Goal: Share content: Share content

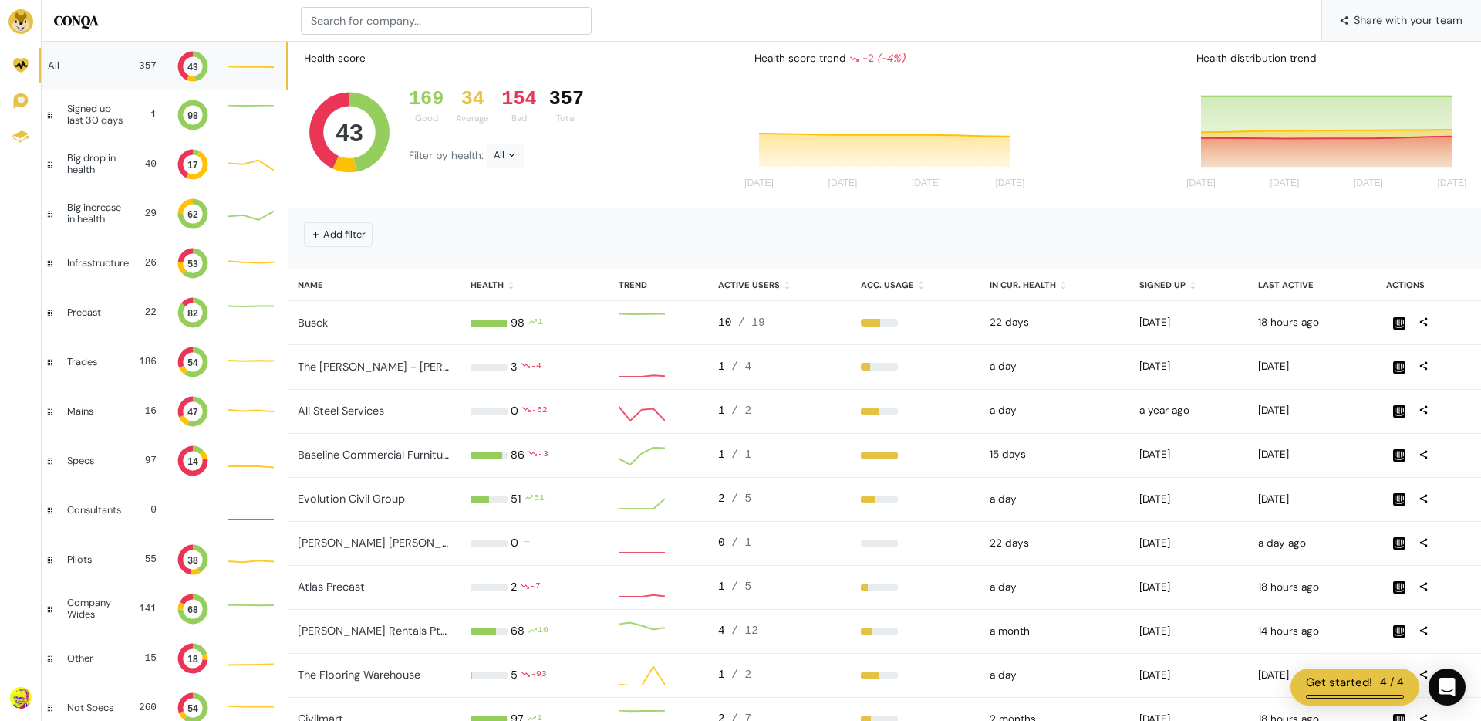
click at [1370, 23] on span "Share with your team" at bounding box center [1408, 20] width 109 height 42
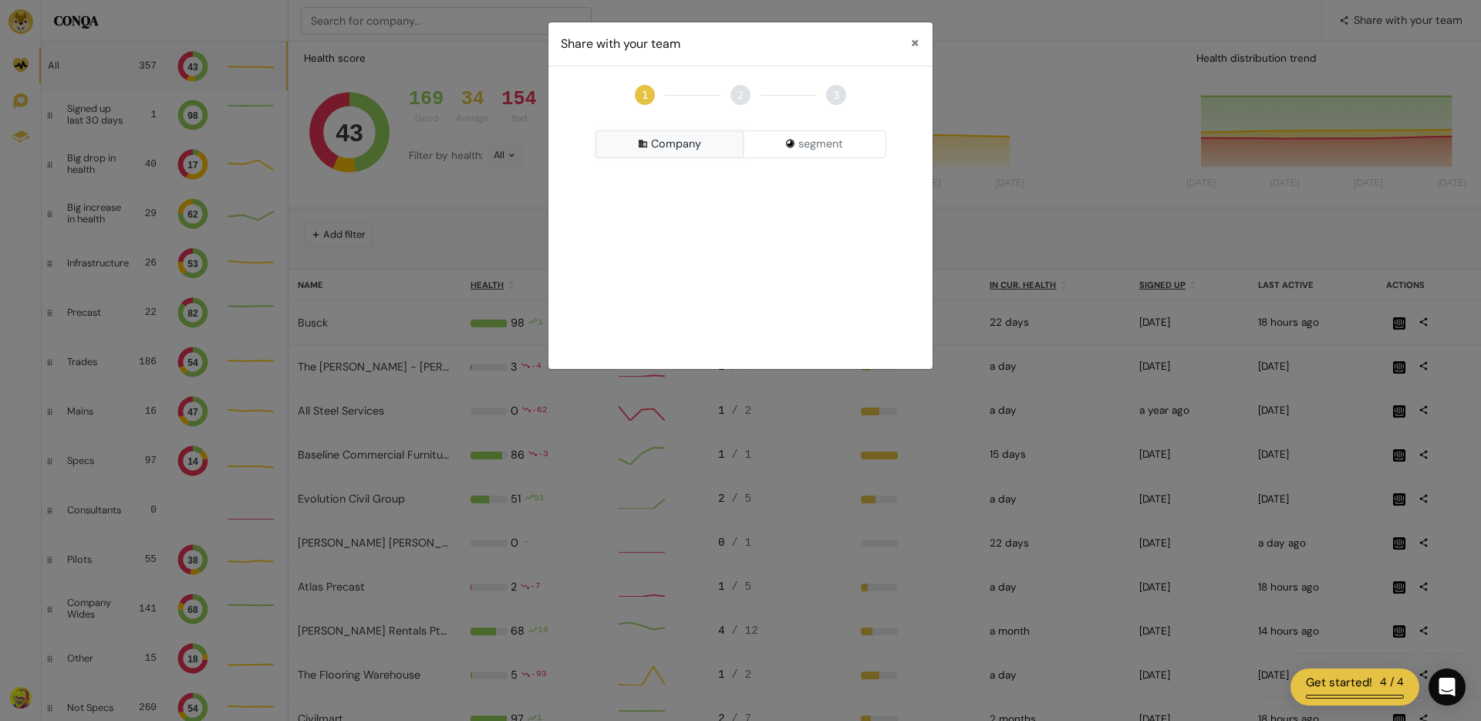
click at [681, 143] on button "Company" at bounding box center [670, 144] width 149 height 28
click at [809, 142] on button "segment" at bounding box center [815, 144] width 144 height 28
click at [698, 183] on div "Pick a Segment" at bounding box center [741, 185] width 291 height 28
click at [679, 221] on input at bounding box center [740, 215] width 283 height 28
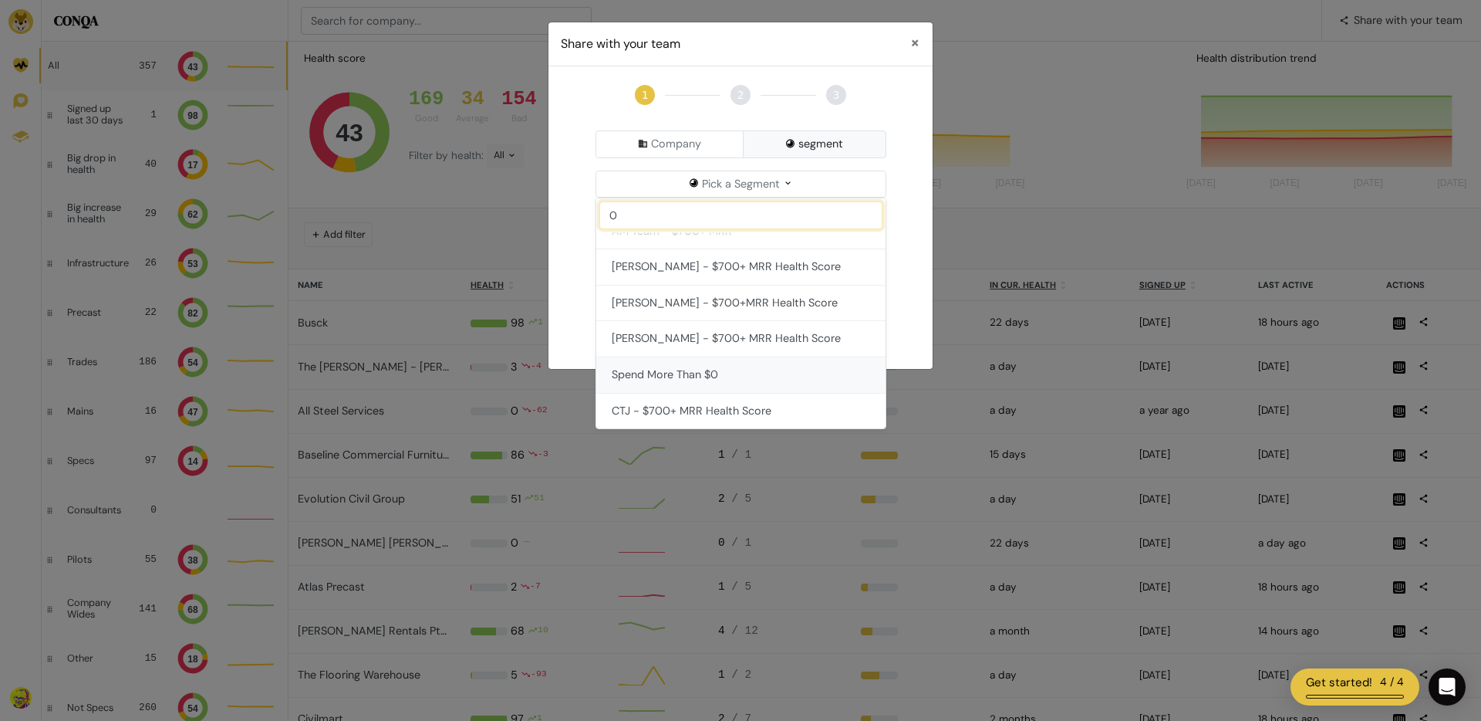
type input "0"
click at [691, 364] on button "Spend More Than $0" at bounding box center [740, 375] width 289 height 36
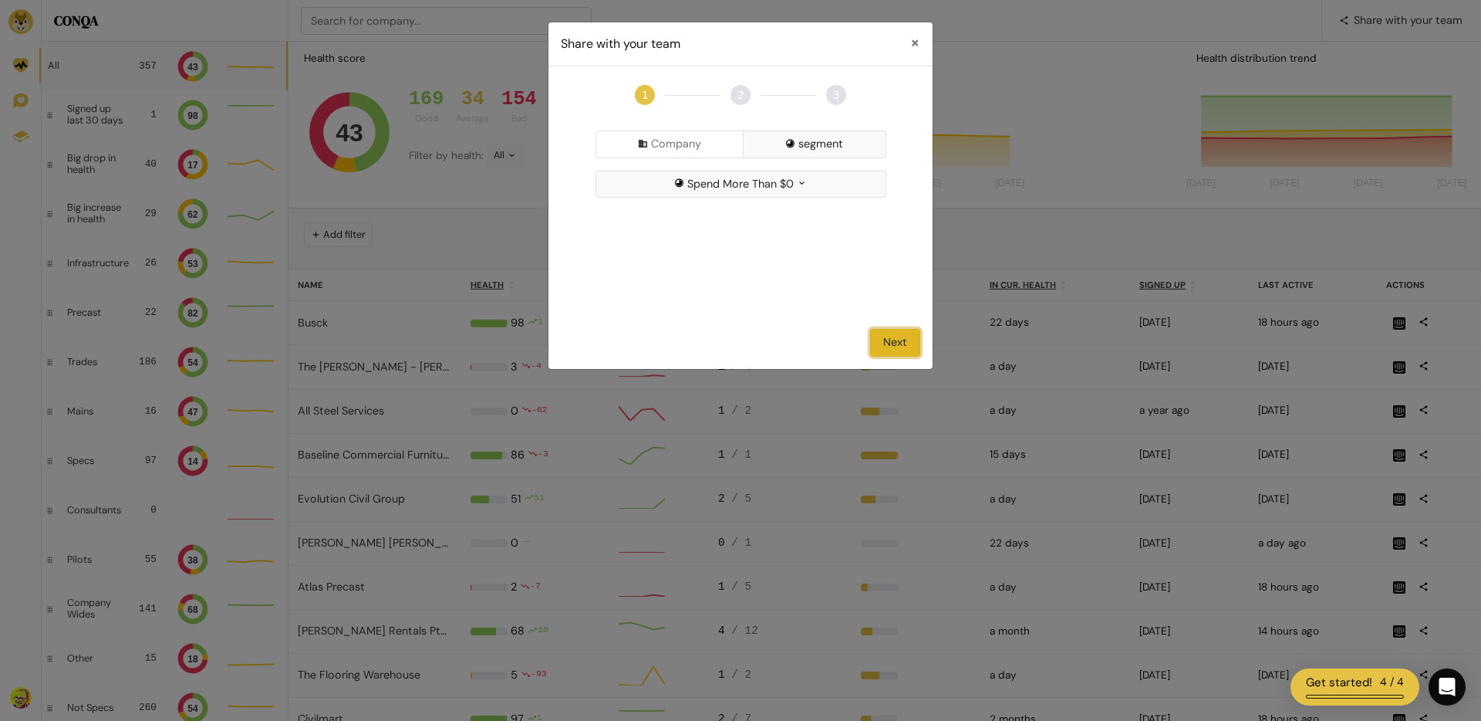
click at [902, 346] on button "Next" at bounding box center [895, 343] width 50 height 28
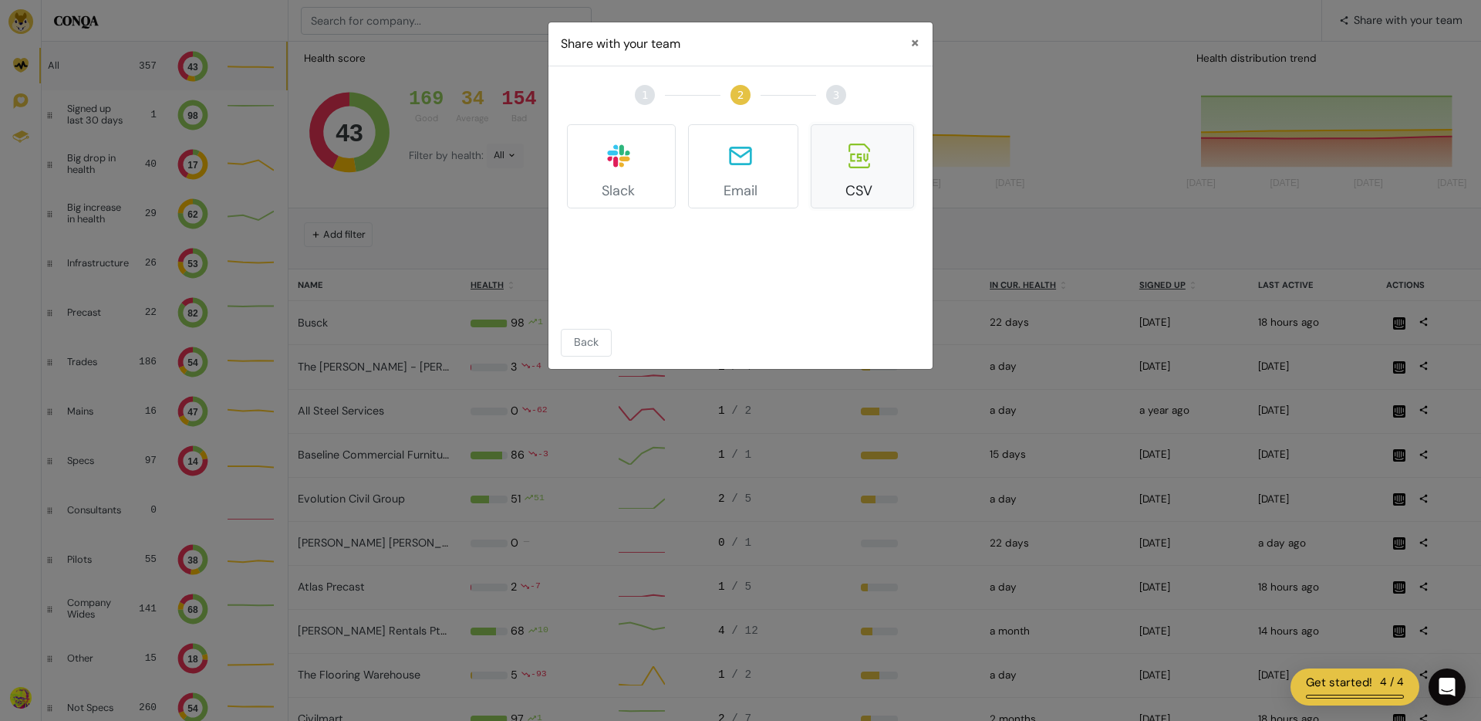
click at [866, 168] on button "CSV" at bounding box center [862, 166] width 103 height 84
click at [863, 350] on button "Export as CSV" at bounding box center [871, 343] width 100 height 28
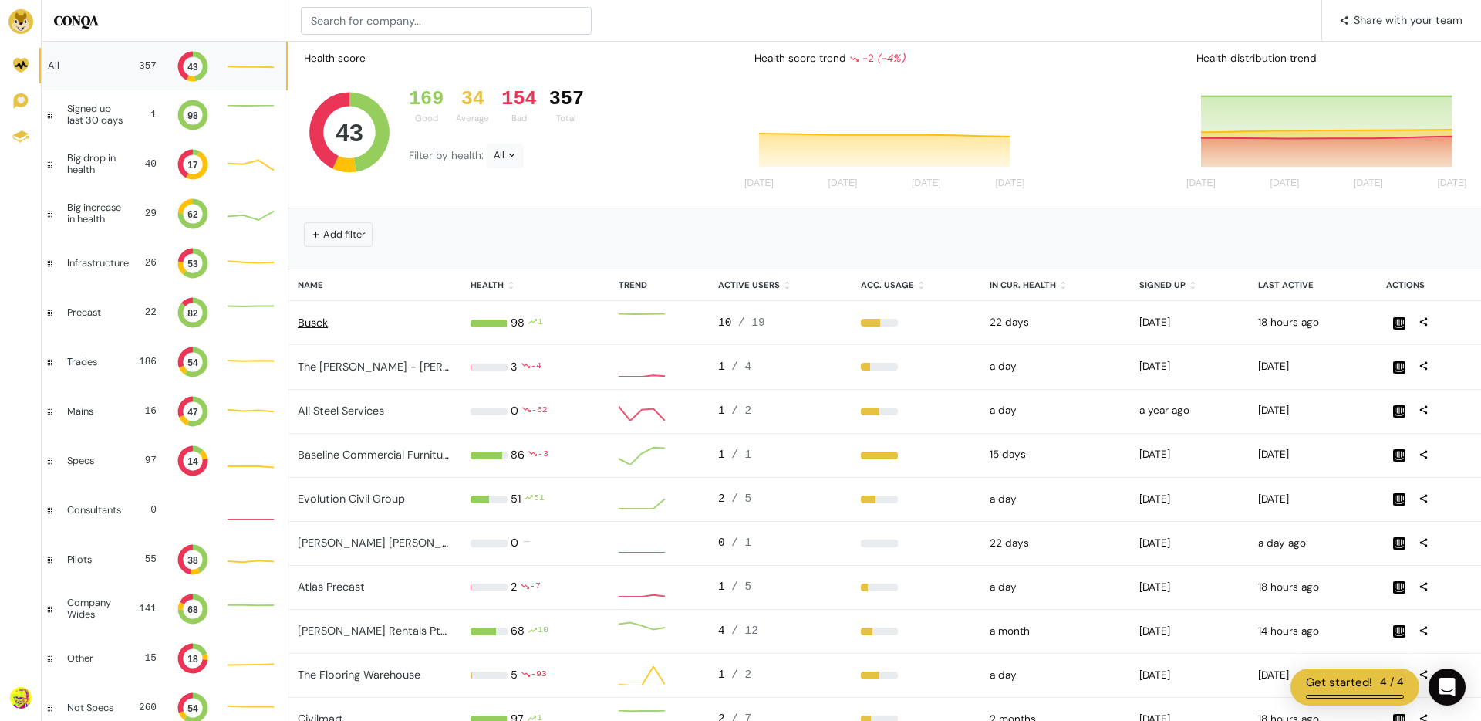
click at [319, 323] on link "Busck" at bounding box center [313, 323] width 30 height 14
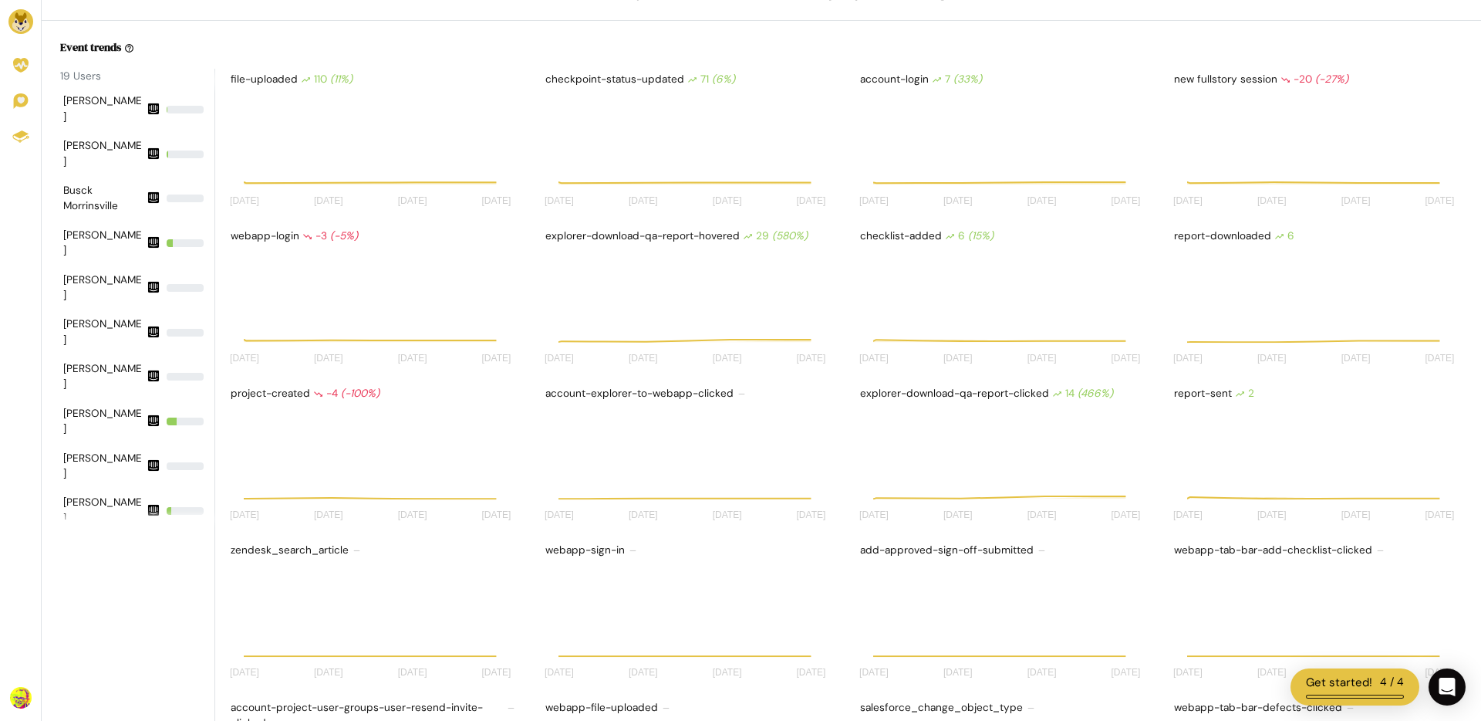
scroll to position [1, 1]
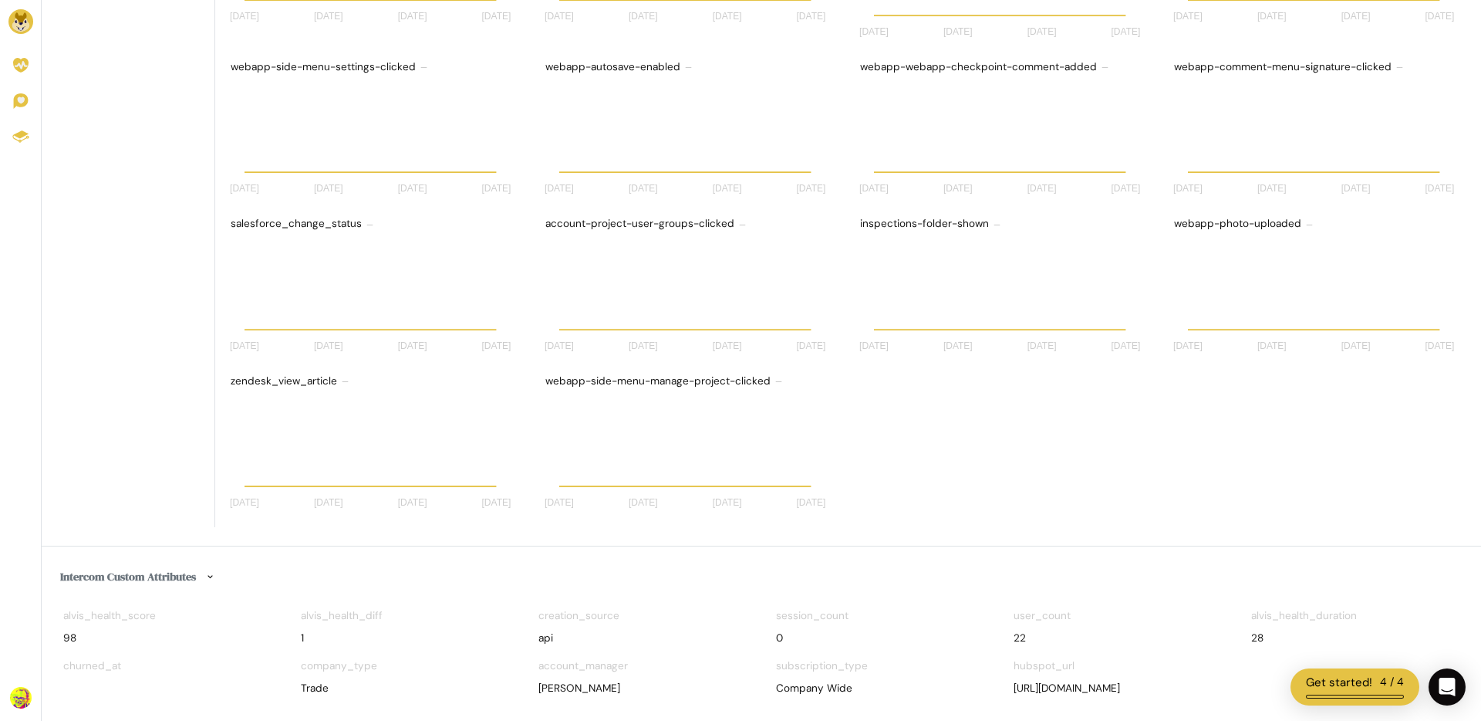
click at [215, 572] on icon at bounding box center [210, 577] width 10 height 10
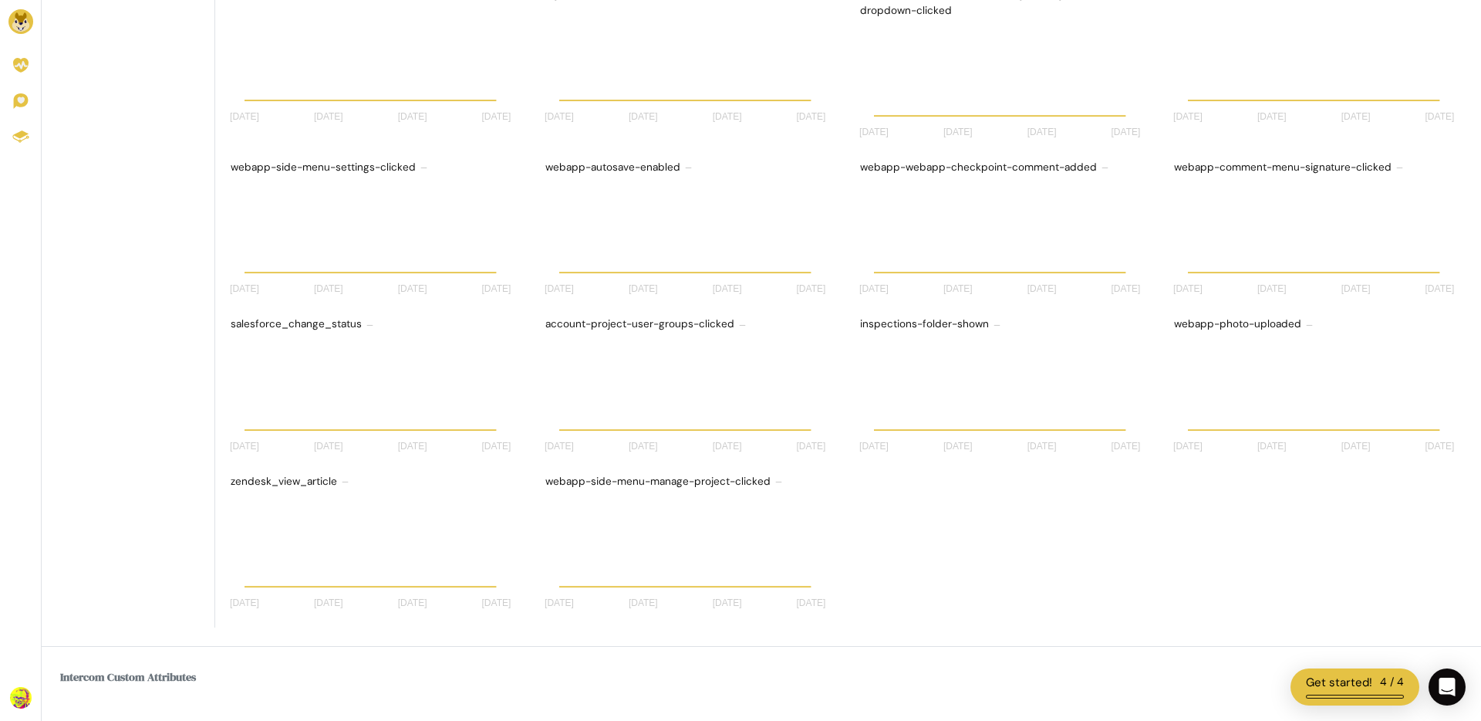
click at [197, 674] on h6 "Intercom Custom Attributes" at bounding box center [761, 677] width 1403 height 25
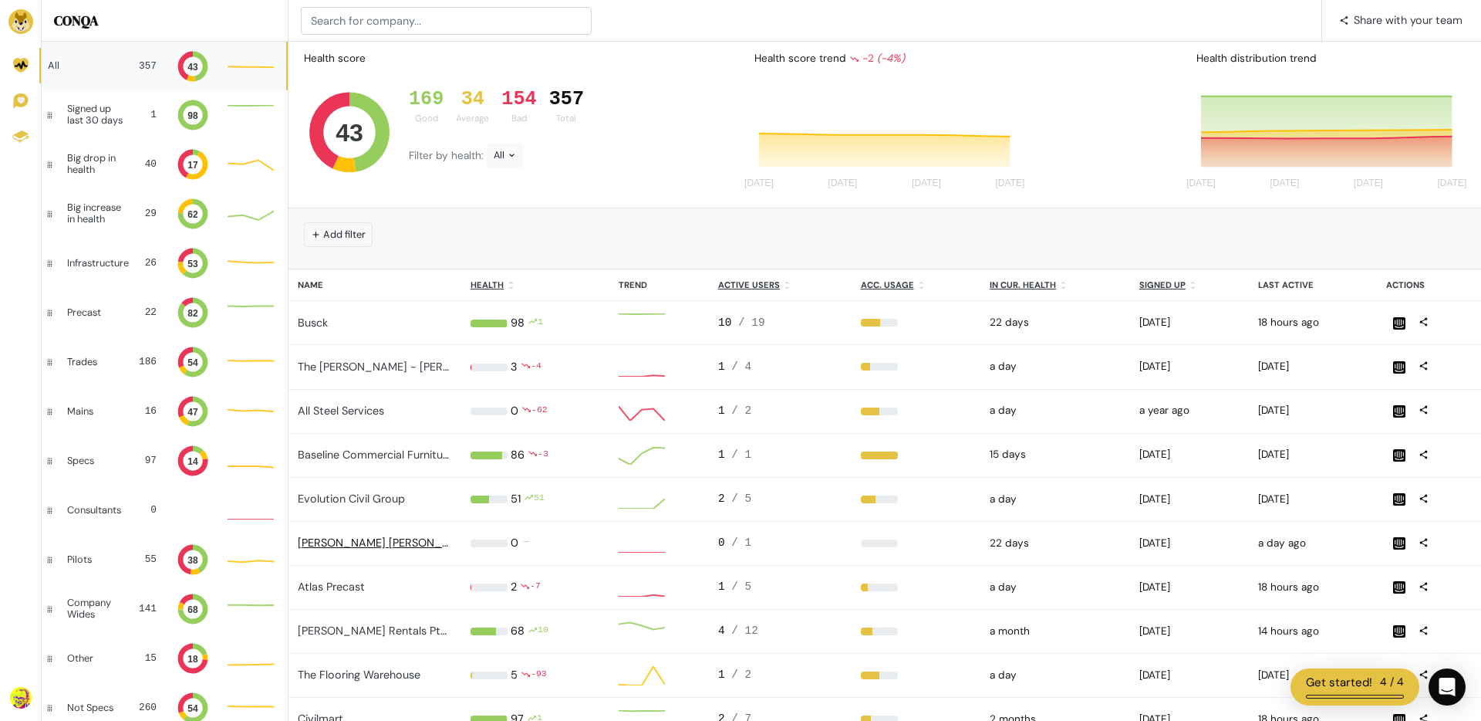
click at [331, 536] on link "[PERSON_NAME] [PERSON_NAME]" at bounding box center [387, 542] width 179 height 14
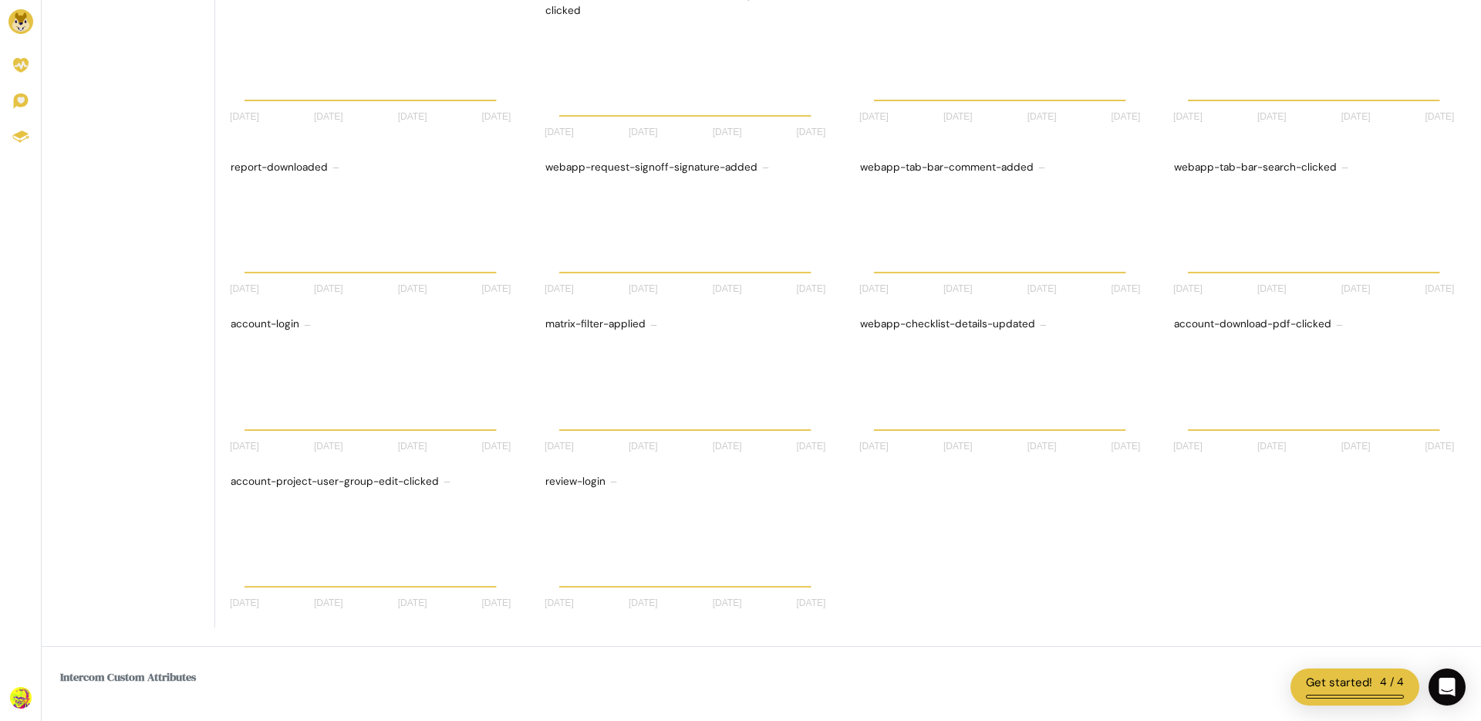
click at [178, 670] on h6 "Intercom Custom Attributes" at bounding box center [761, 677] width 1403 height 25
click at [191, 677] on h6 "Intercom Custom Attributes" at bounding box center [761, 677] width 1403 height 25
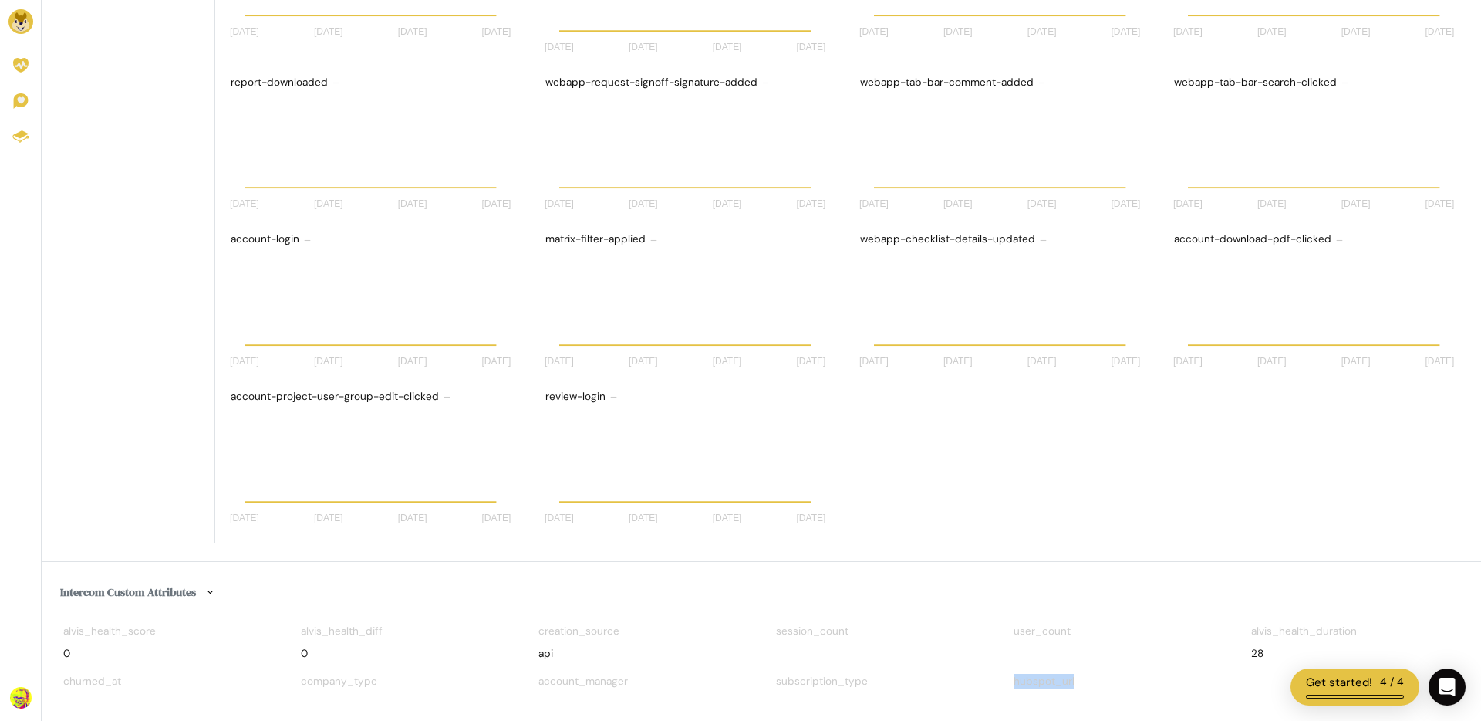
drag, startPoint x: 1081, startPoint y: 683, endPoint x: 1016, endPoint y: 675, distance: 65.3
click at [1015, 675] on div "hubspot_url" at bounding box center [1118, 684] width 214 height 34
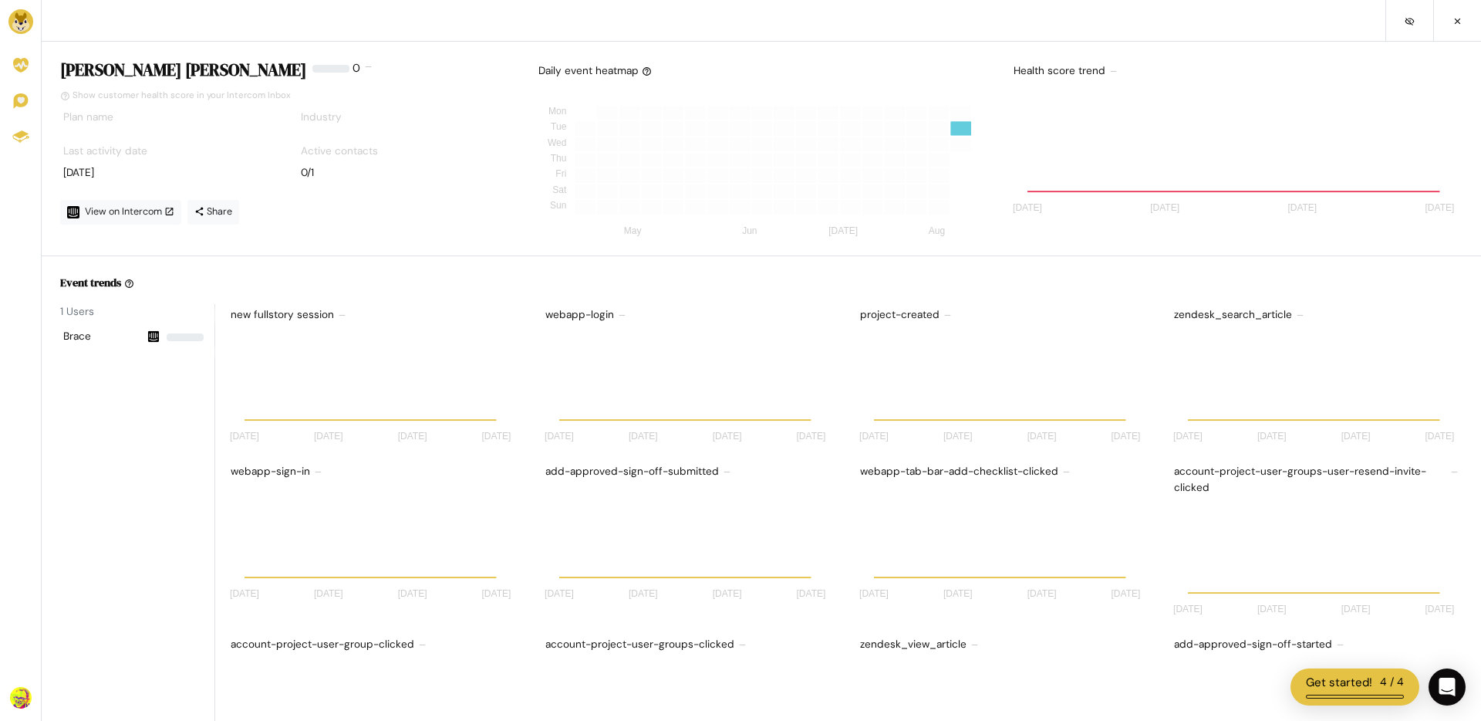
click at [23, 21] on img at bounding box center [20, 21] width 25 height 25
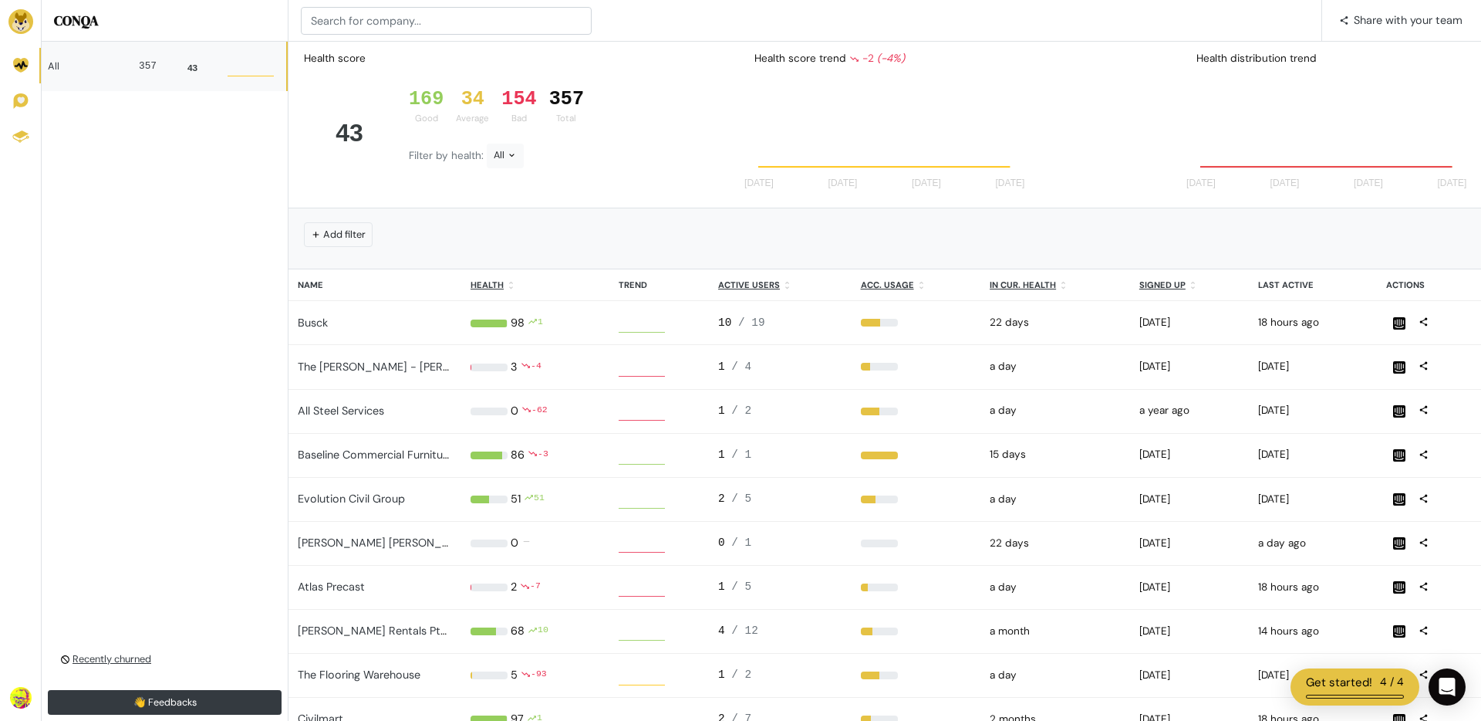
scroll to position [1, 1]
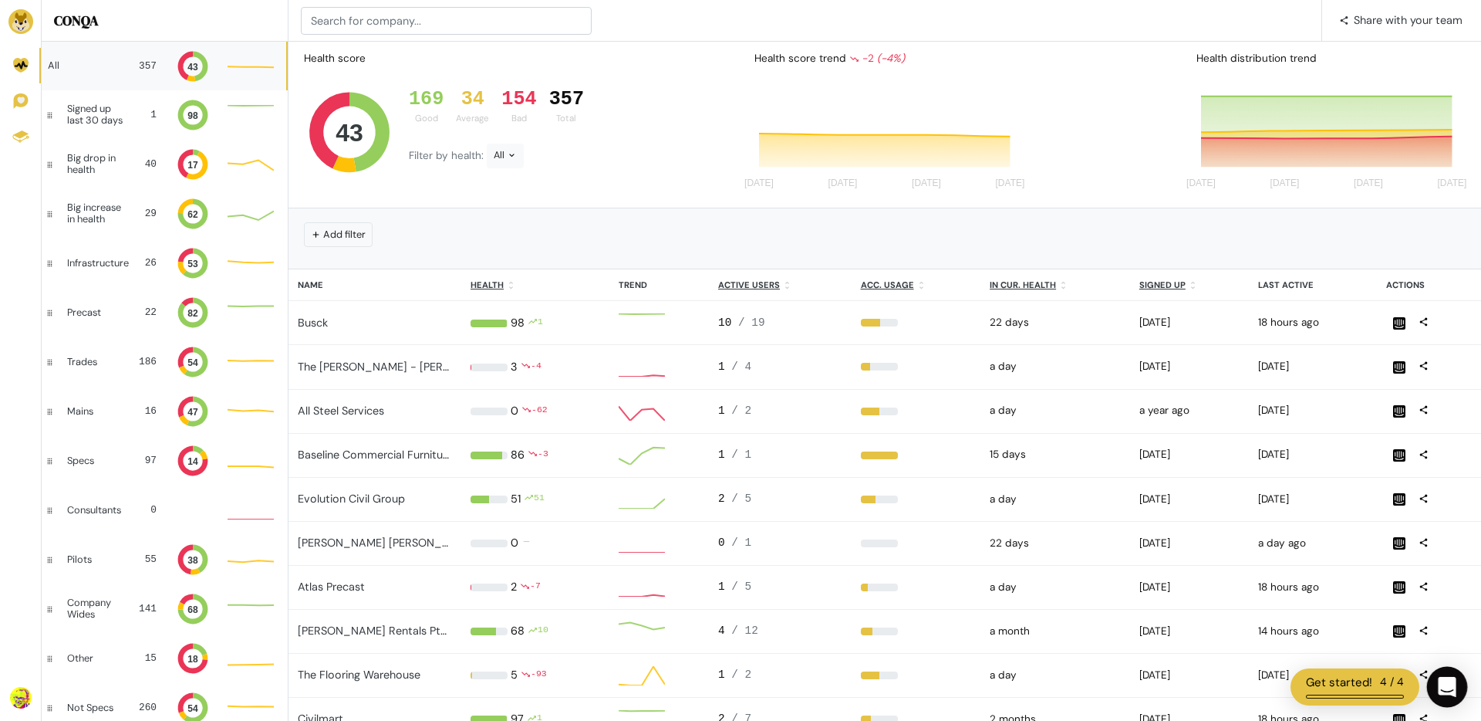
click at [1443, 692] on icon "Open Intercom Messenger" at bounding box center [1447, 687] width 18 height 20
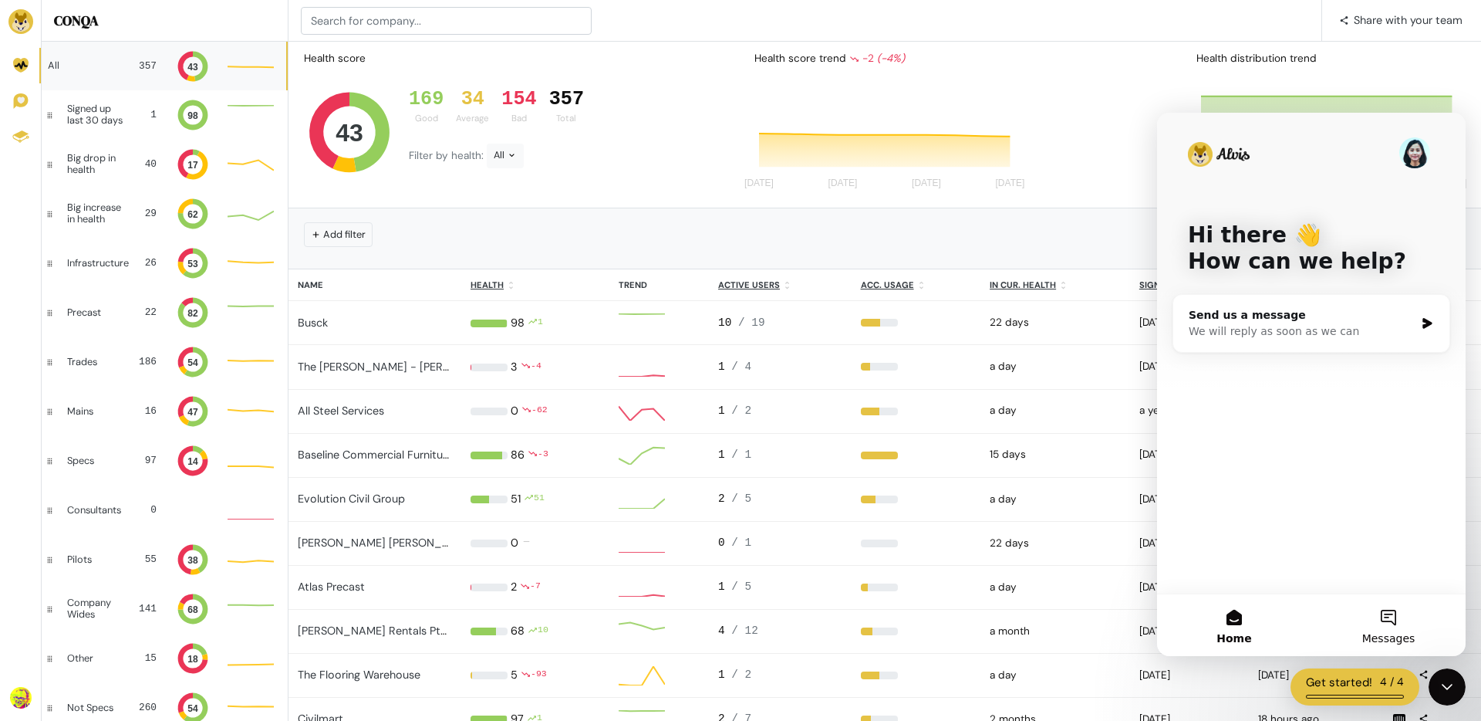
click at [1375, 616] on button "Messages" at bounding box center [1389, 625] width 154 height 62
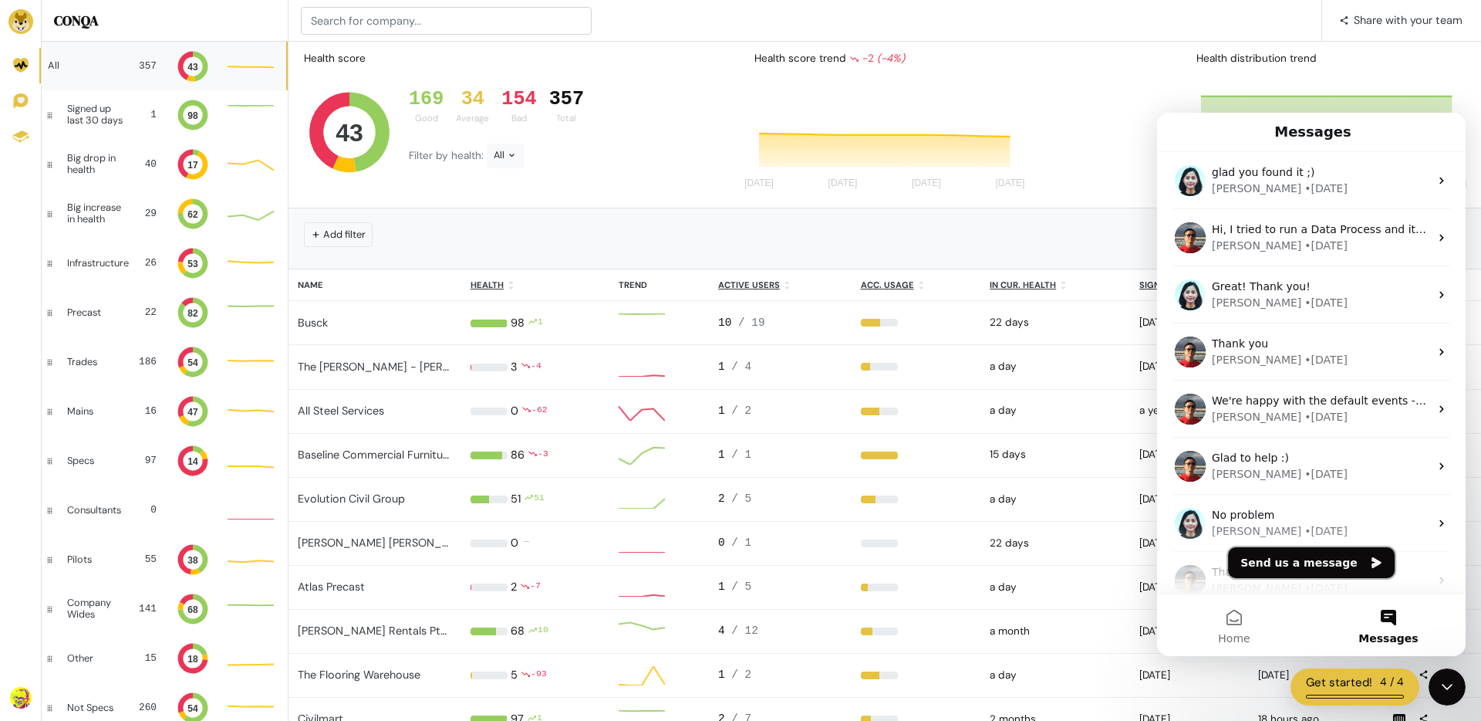
click at [1295, 560] on button "Send us a message" at bounding box center [1311, 562] width 167 height 31
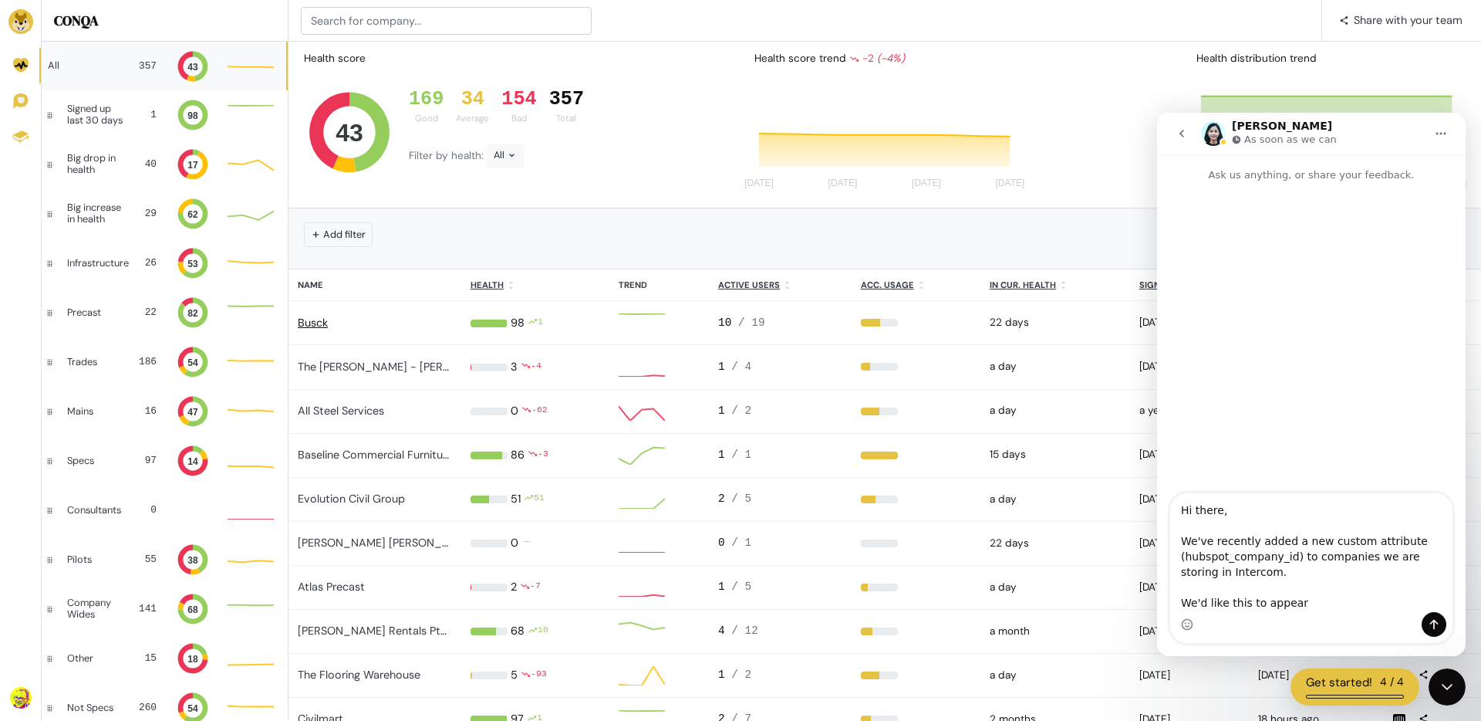
click at [318, 327] on link "Busck" at bounding box center [313, 323] width 30 height 14
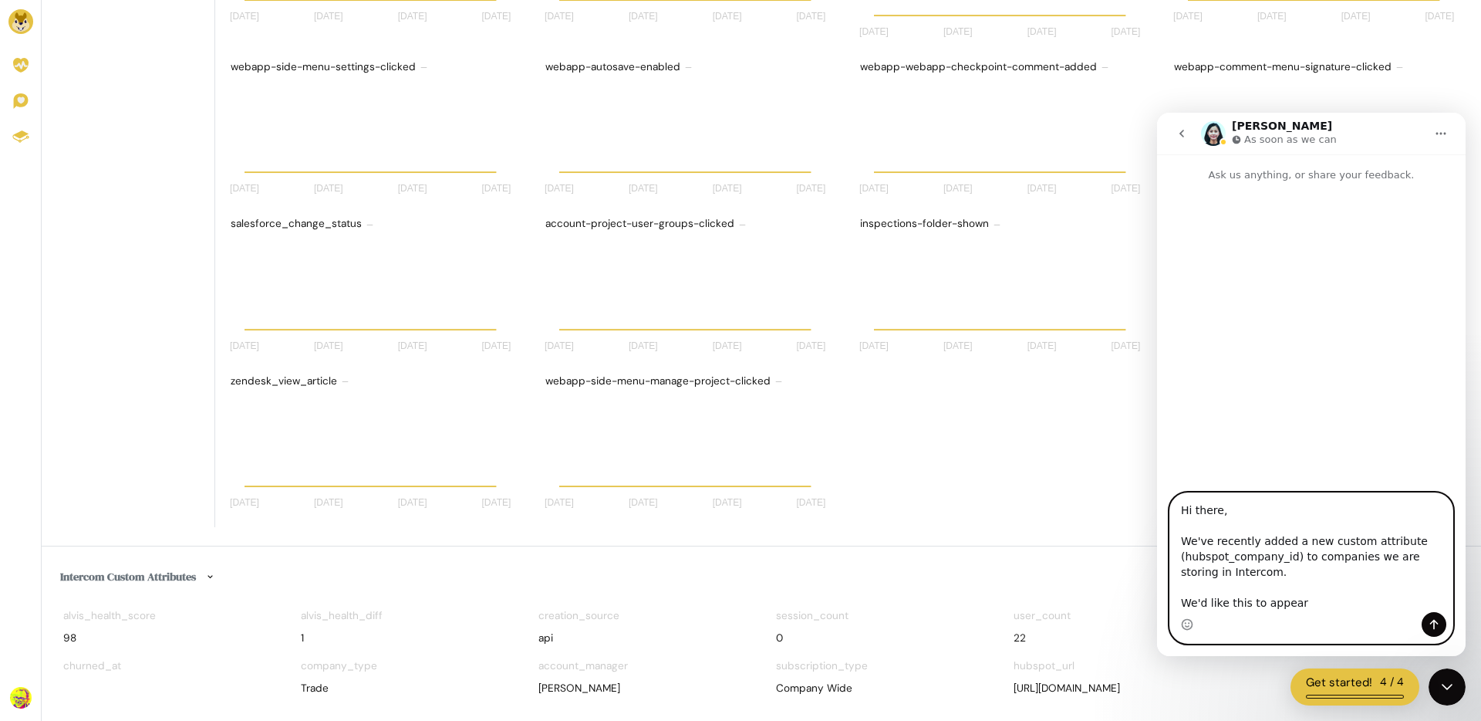
click at [1318, 607] on textarea "Hi there, We've recently added a new custom attribute (hubspot_company_id) to c…" at bounding box center [1311, 552] width 282 height 119
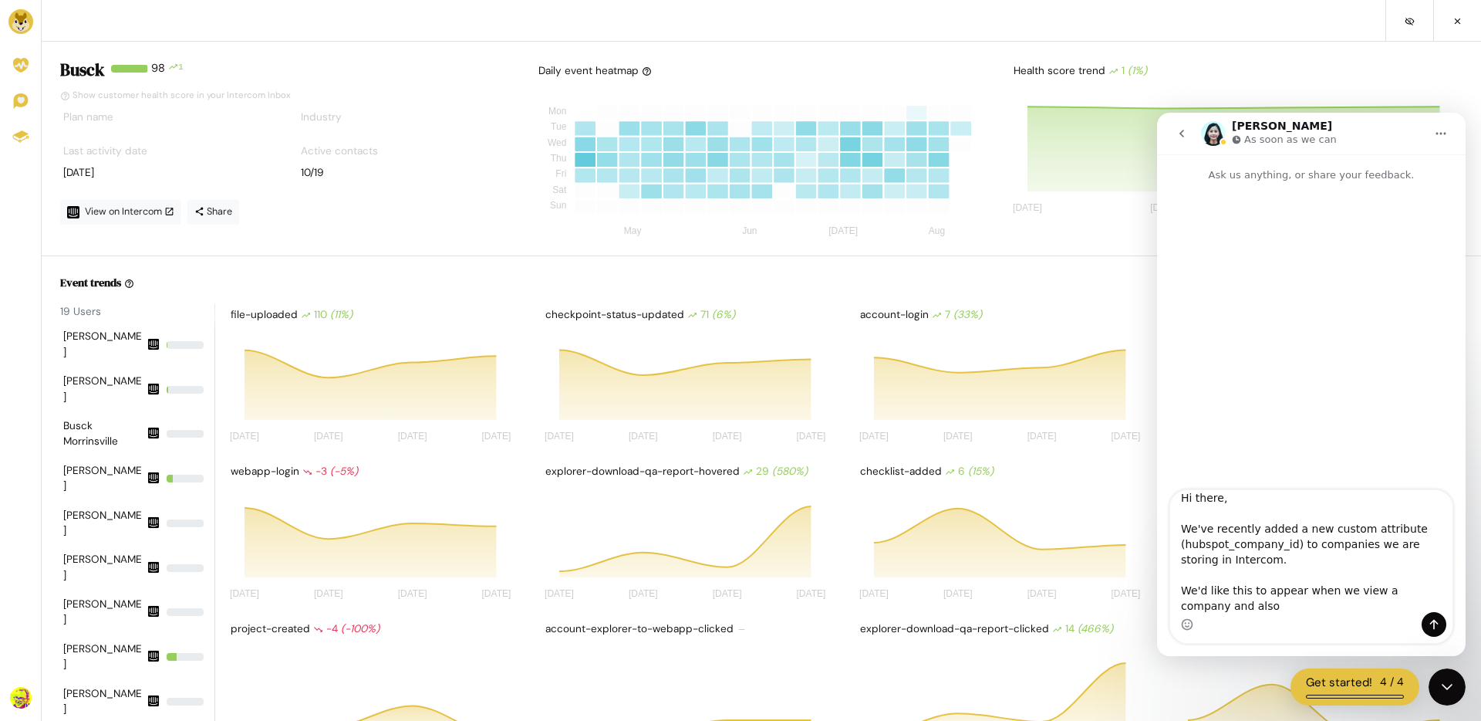
click at [15, 26] on img at bounding box center [20, 21] width 25 height 25
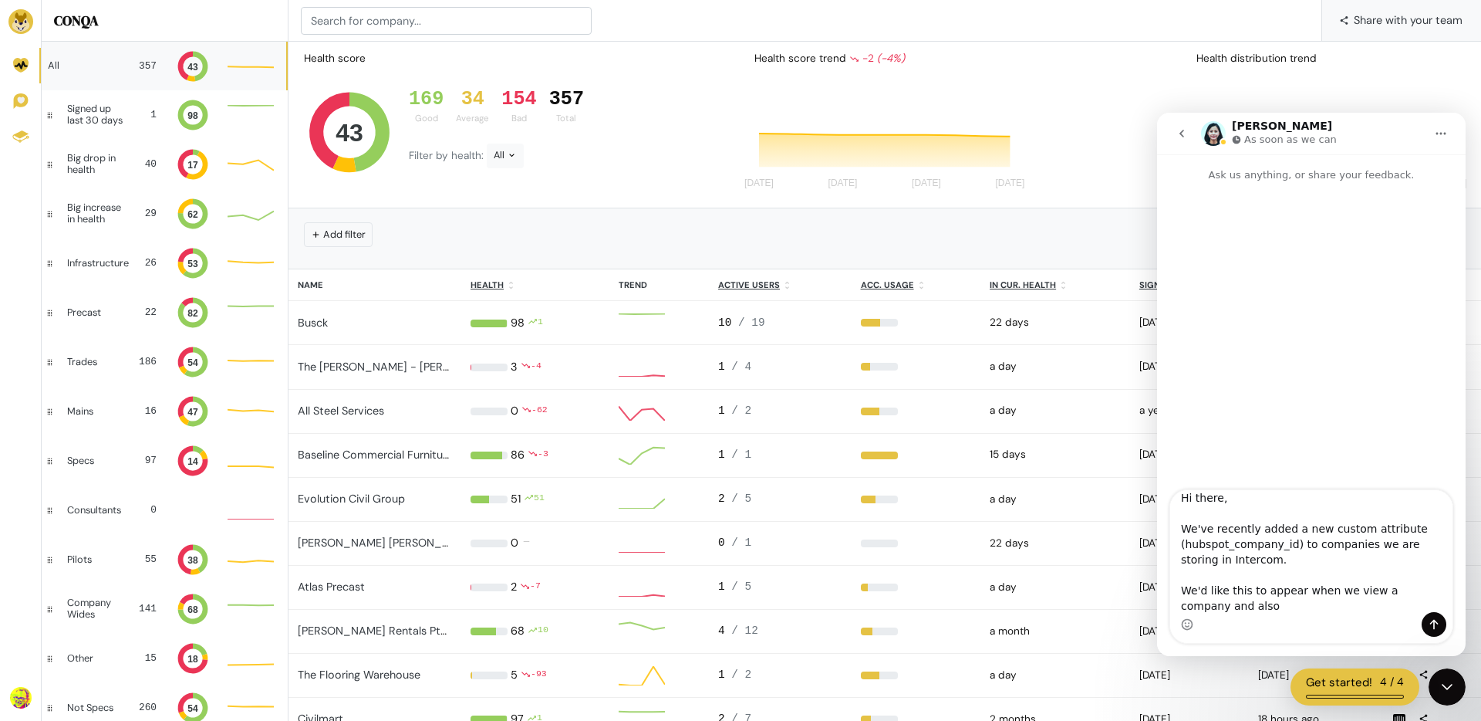
click at [1410, 18] on span "Share with your team" at bounding box center [1408, 20] width 109 height 42
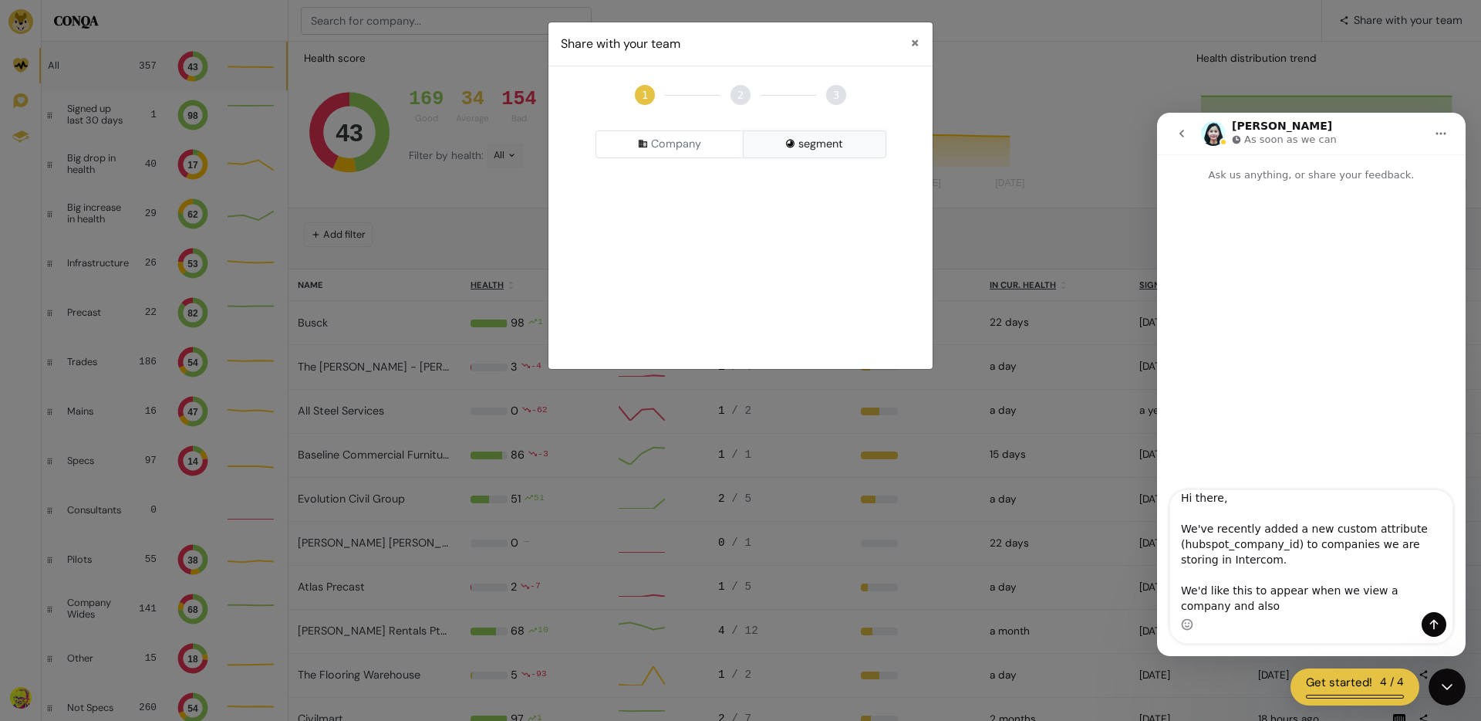
click at [819, 141] on button "segment" at bounding box center [815, 144] width 144 height 28
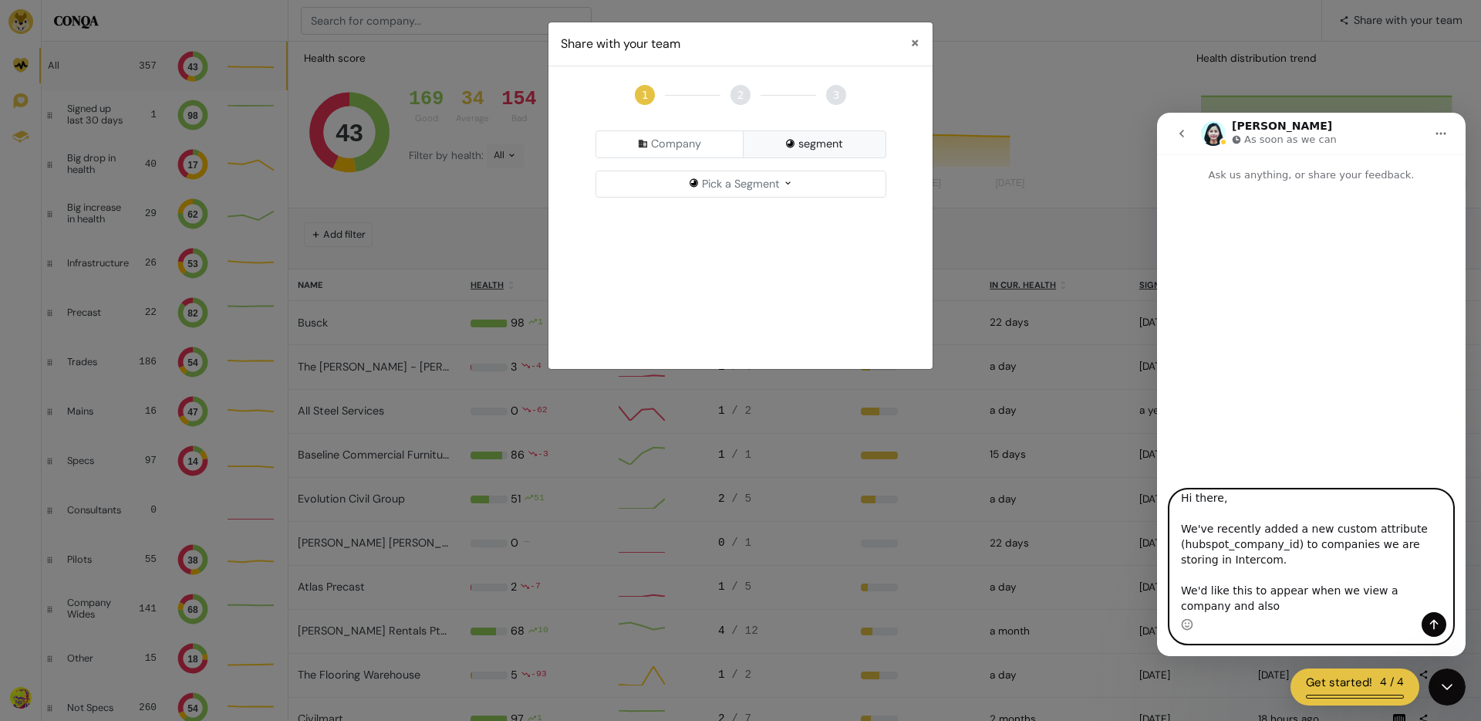
click at [1255, 606] on textarea "Hi there, We've recently added a new custom attribute (hubspot_company_id) to c…" at bounding box center [1311, 551] width 282 height 122
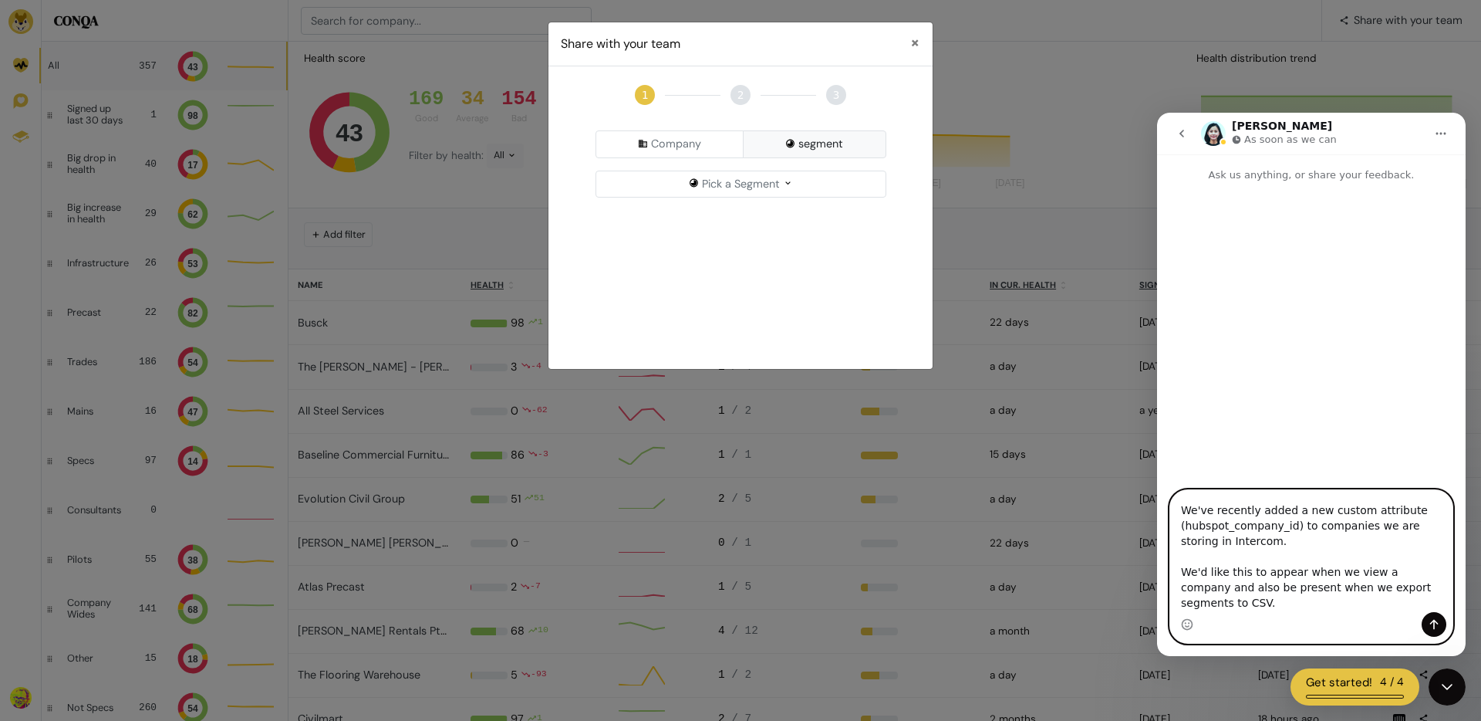
scroll to position [56, 0]
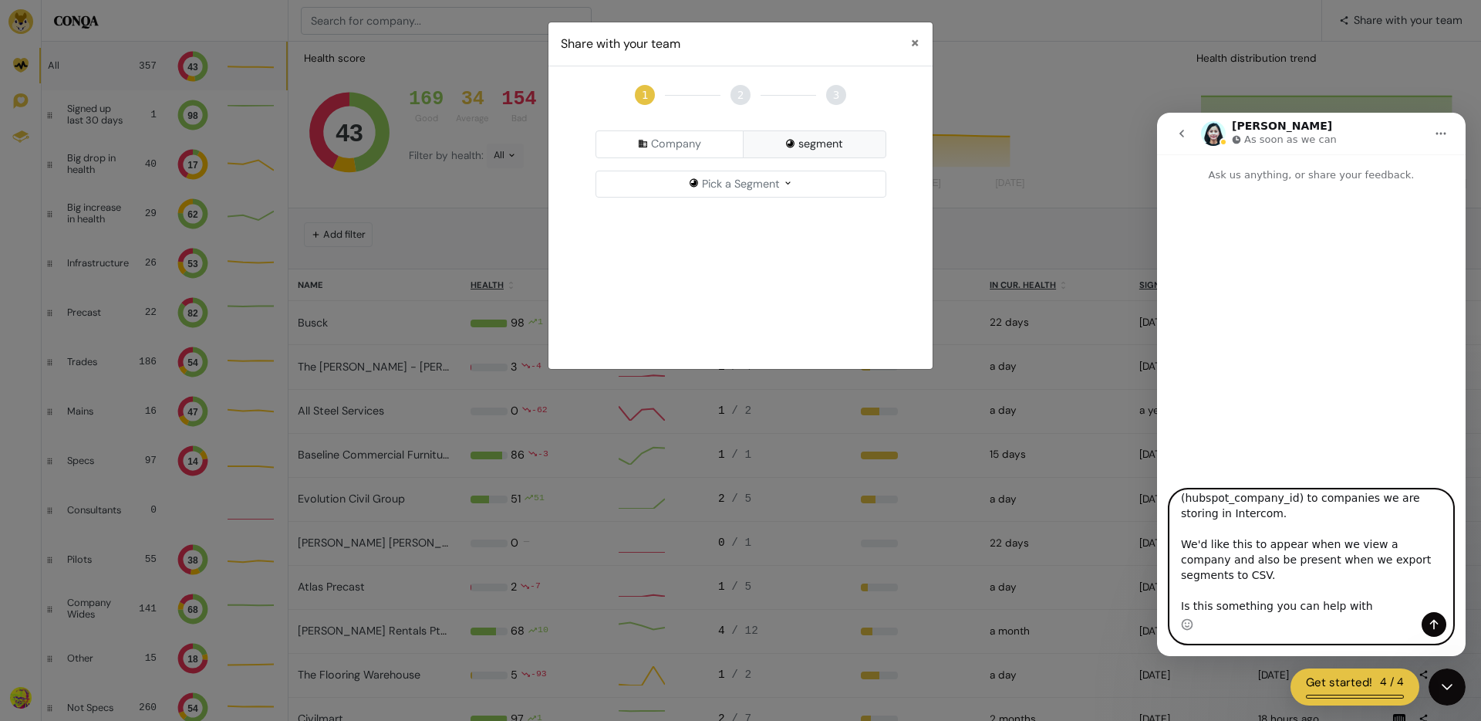
type textarea "Hi there, We've recently added a new custom attribute (hubspot_company_id) to c…"
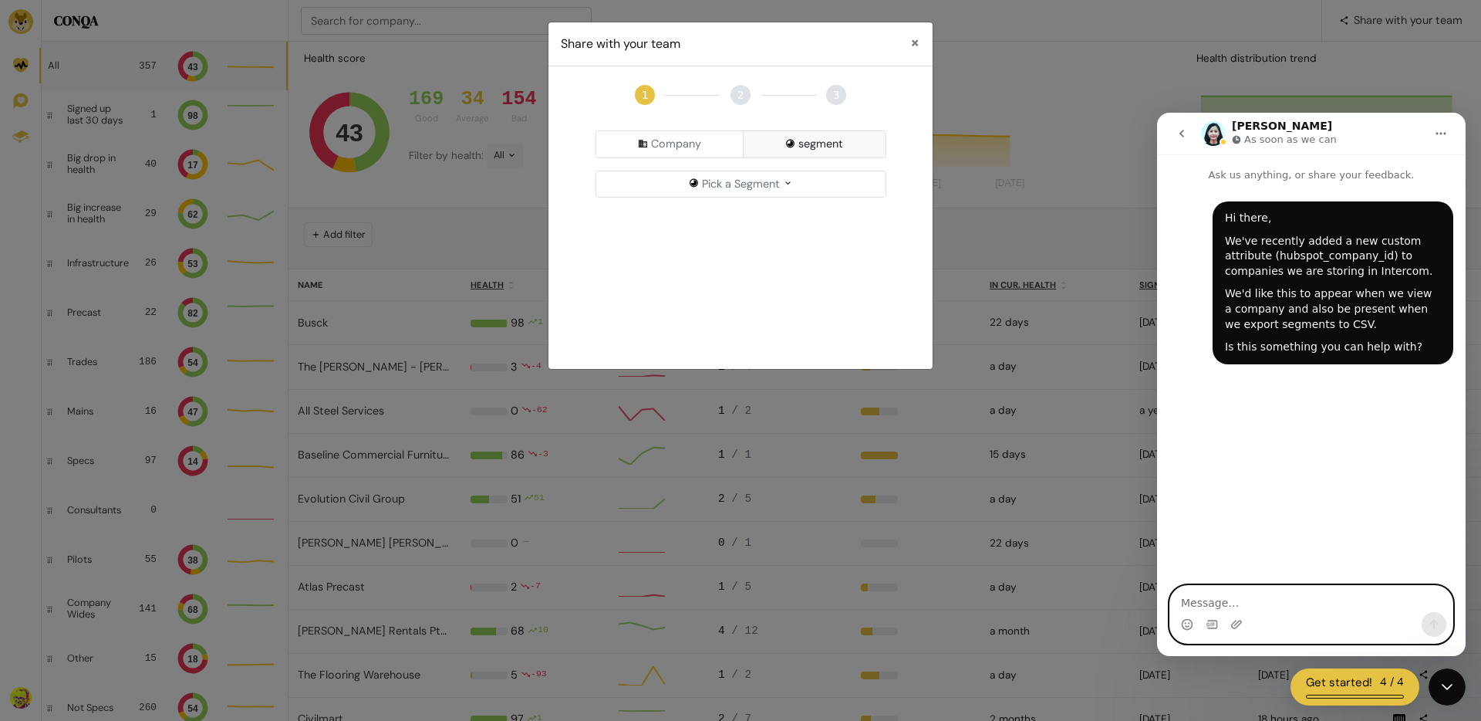
scroll to position [0, 0]
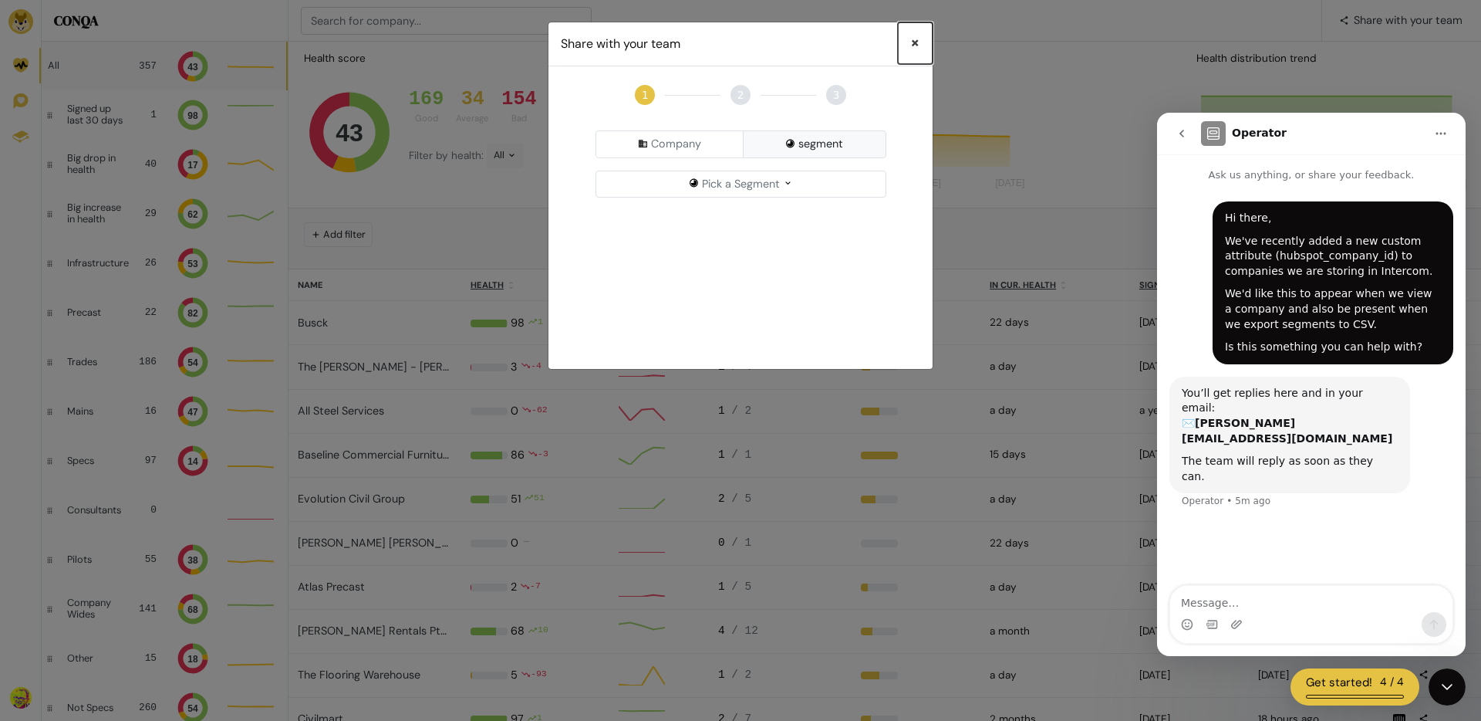
click at [917, 41] on span "×" at bounding box center [915, 43] width 10 height 22
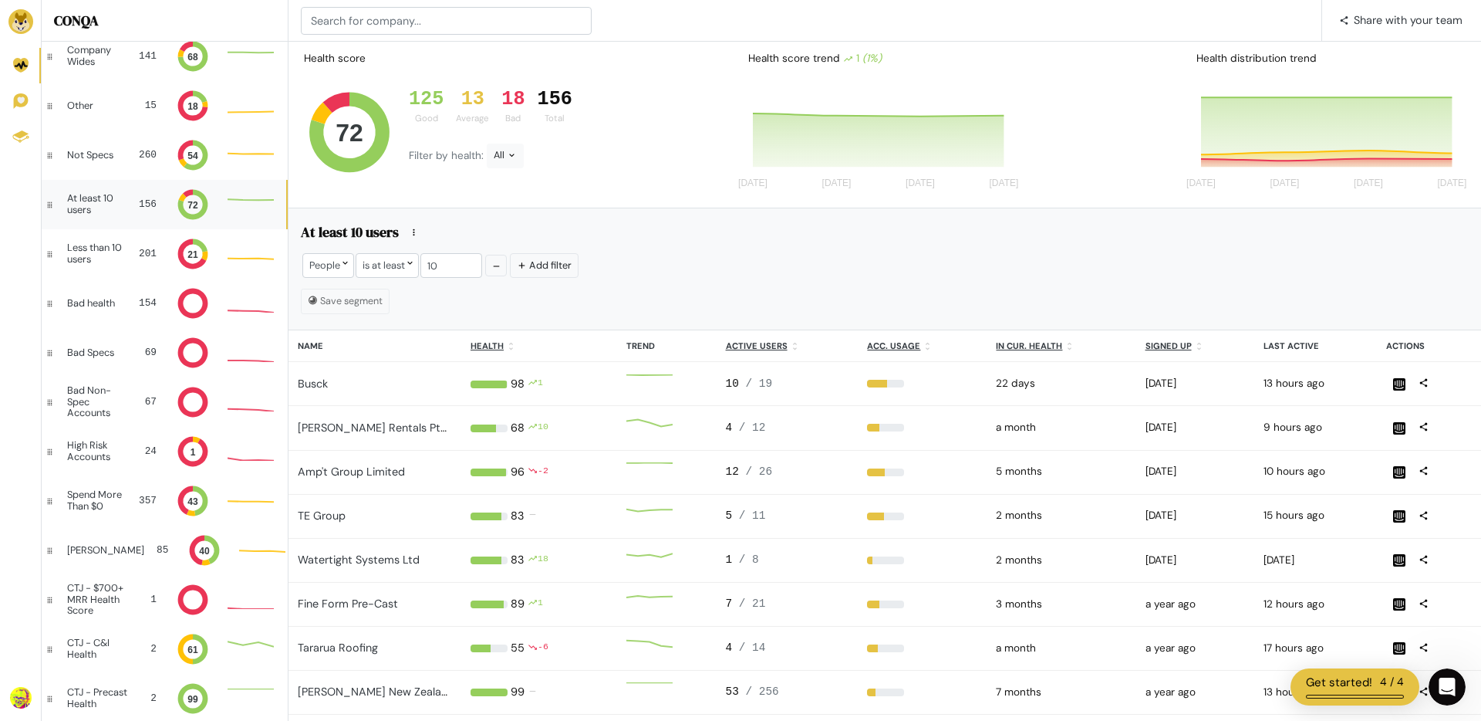
click at [1447, 693] on icon "Open Intercom Messenger" at bounding box center [1447, 686] width 25 height 25
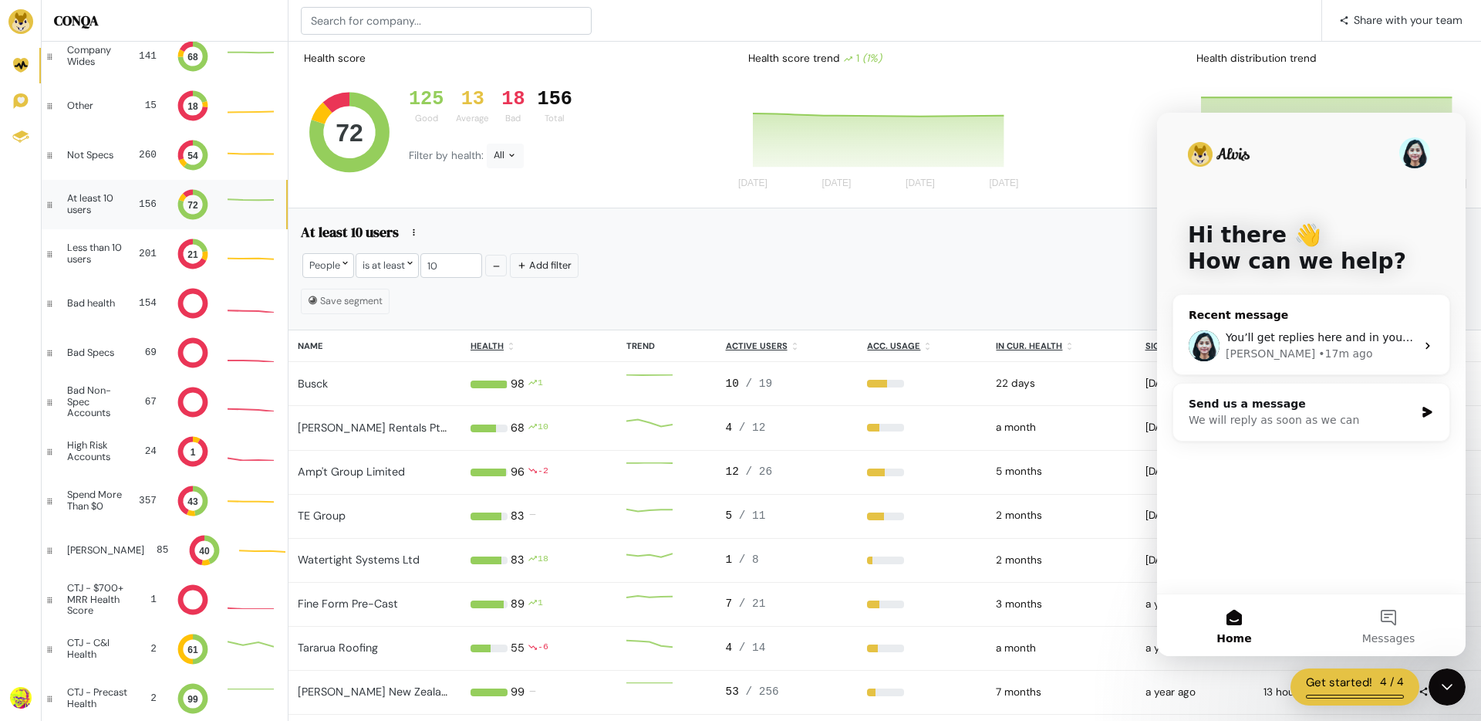
click at [1336, 353] on div "Alvis • 17m ago" at bounding box center [1321, 354] width 190 height 16
